Goal: Use online tool/utility: Utilize a website feature to perform a specific function

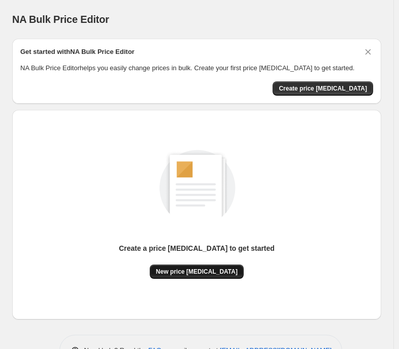
click at [215, 274] on span "New price [MEDICAL_DATA]" at bounding box center [197, 271] width 82 height 8
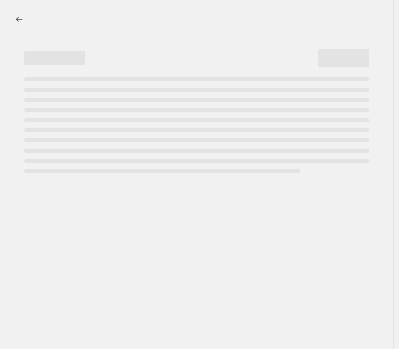
select select "percentage"
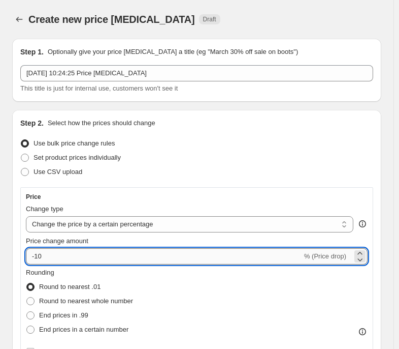
drag, startPoint x: 57, startPoint y: 257, endPoint x: 33, endPoint y: 252, distance: 24.5
click at [33, 252] on input "-10" at bounding box center [164, 256] width 276 height 16
type input "-35"
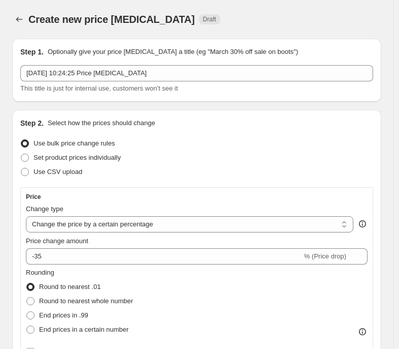
click at [315, 157] on div "Set product prices individually" at bounding box center [196, 157] width 353 height 14
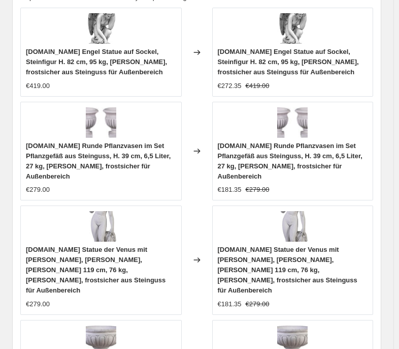
scroll to position [1075, 0]
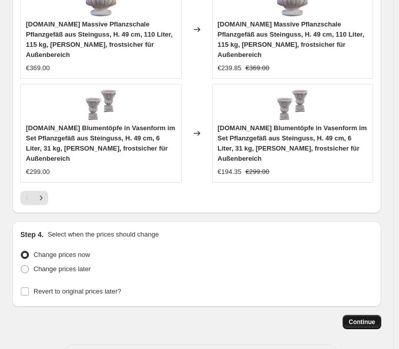
click at [362, 318] on span "Continue" at bounding box center [362, 322] width 26 height 8
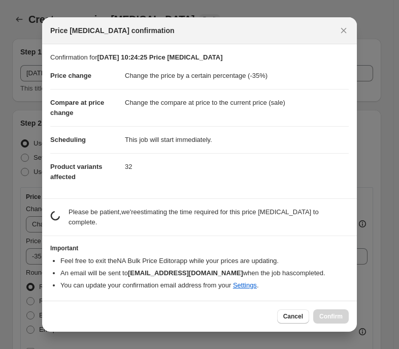
scroll to position [0, 0]
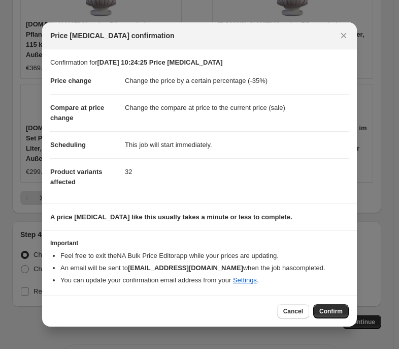
click at [331, 312] on span "Confirm" at bounding box center [331, 311] width 23 height 8
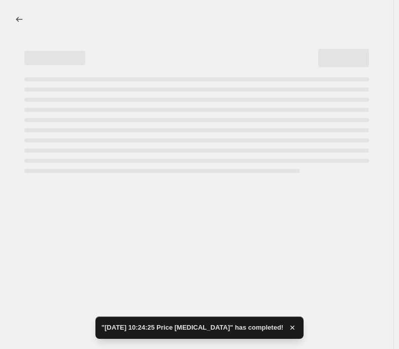
select select "percentage"
